Goal: Use online tool/utility: Use online tool/utility

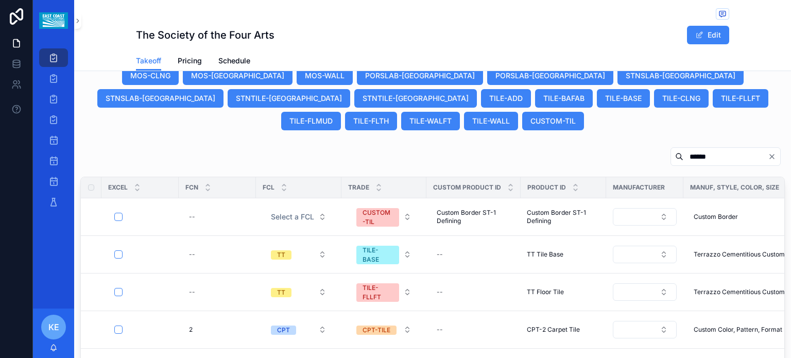
scroll to position [604, 0]
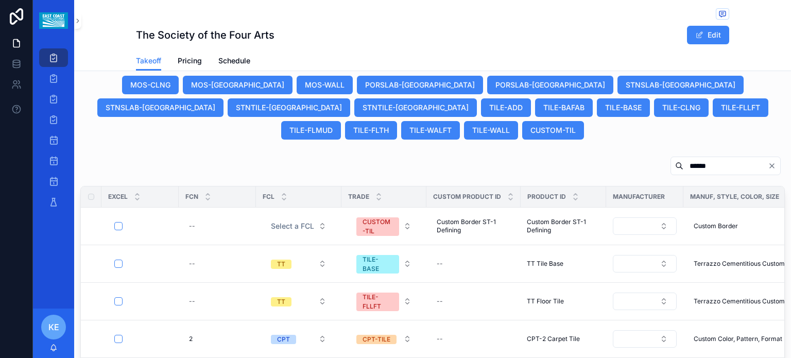
click at [767, 162] on icon "Clear" at bounding box center [771, 166] width 8 height 8
